Goal: Find specific page/section

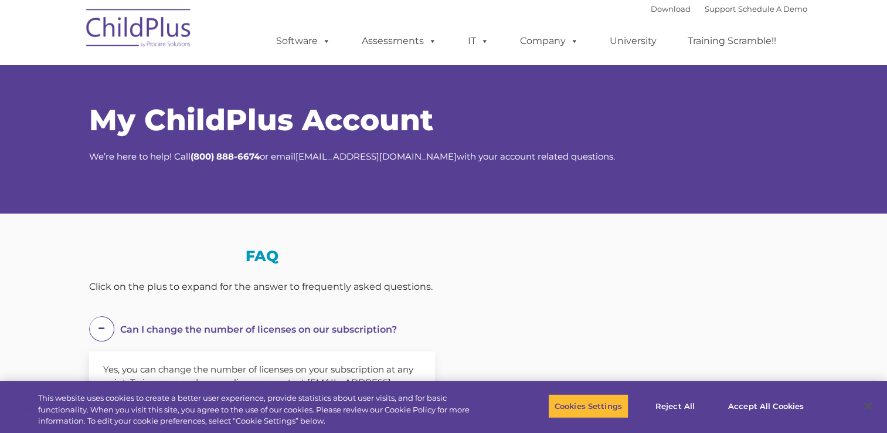
select select "MEDIUM"
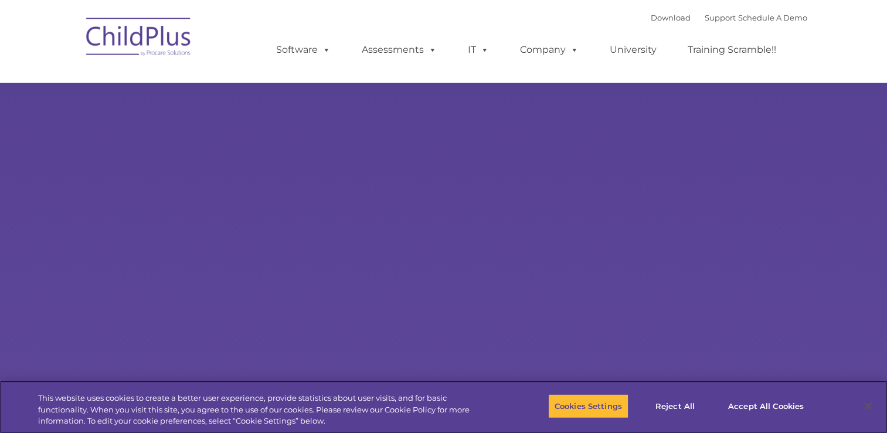
select select "MEDIUM"
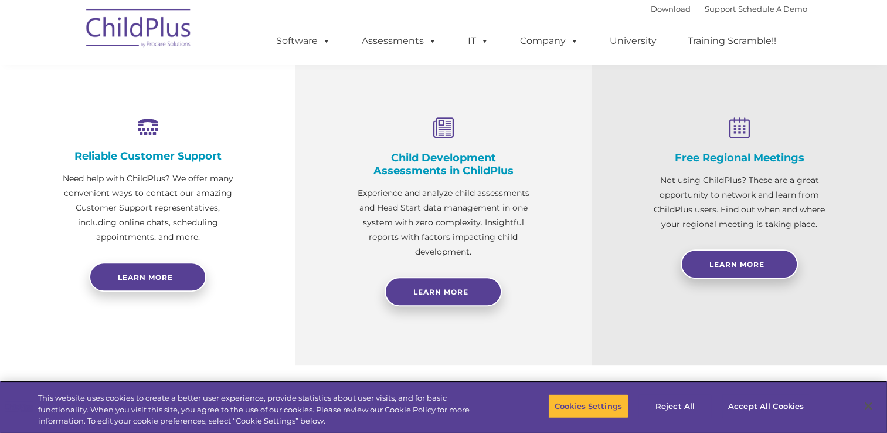
scroll to position [406, 0]
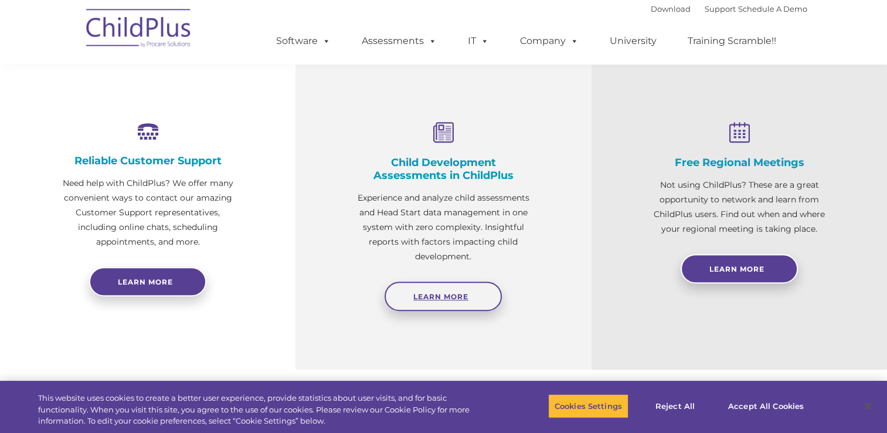
click at [427, 292] on span "Learn More" at bounding box center [440, 296] width 55 height 9
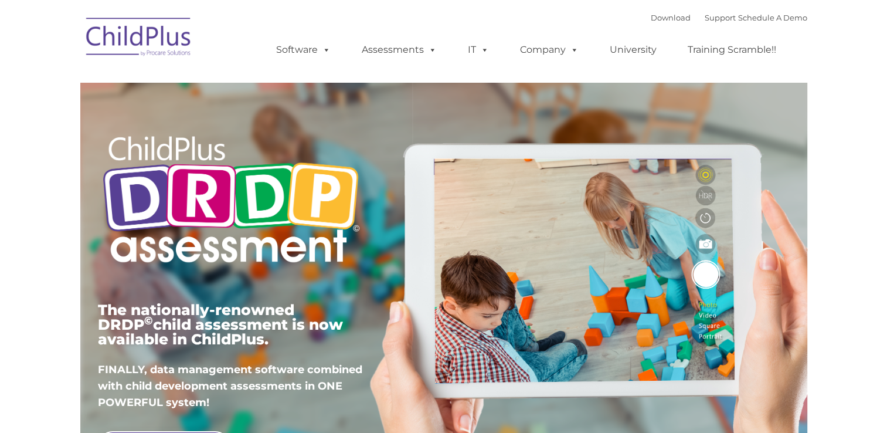
type input ""
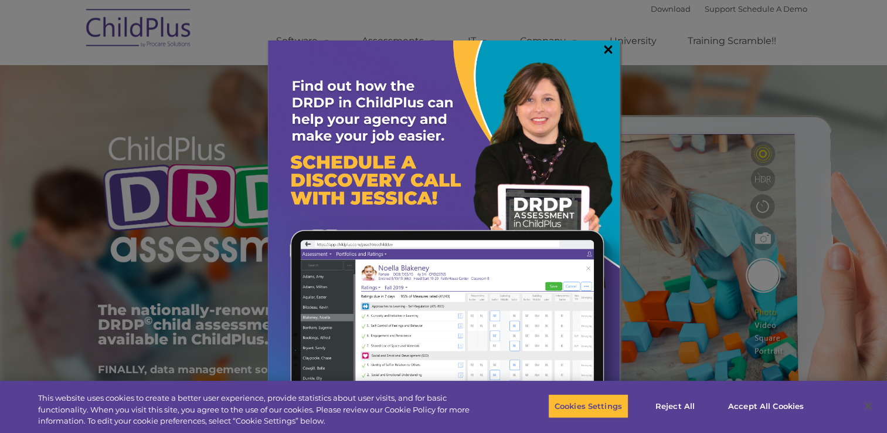
click at [605, 46] on link "×" at bounding box center [607, 49] width 13 height 12
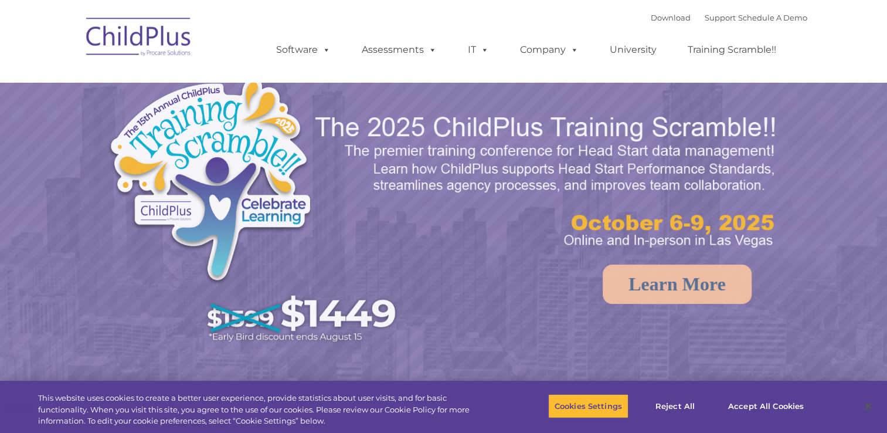
select select "MEDIUM"
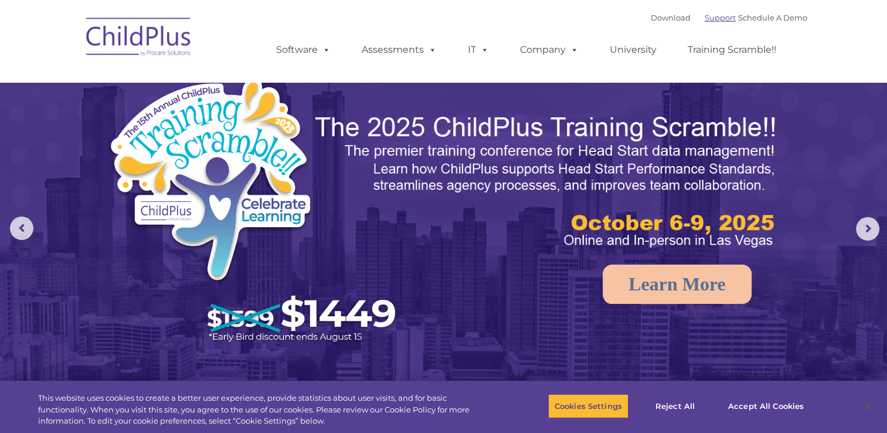
click at [706, 22] on link "Support" at bounding box center [720, 17] width 31 height 9
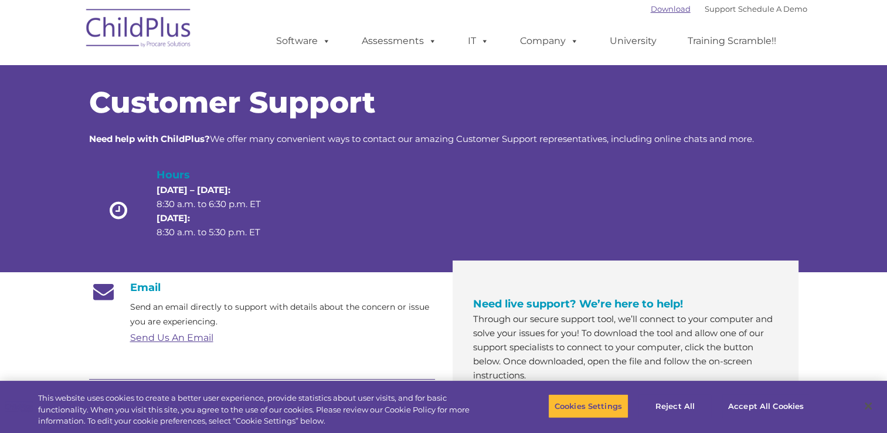
click at [651, 8] on link "Download" at bounding box center [671, 8] width 40 height 9
